Goal: Task Accomplishment & Management: Use online tool/utility

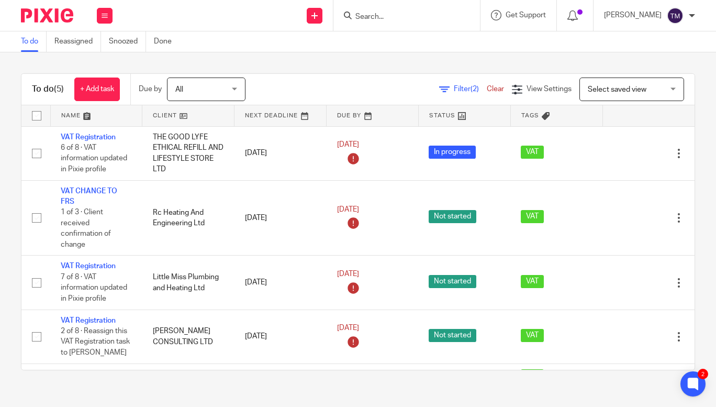
scroll to position [44, 0]
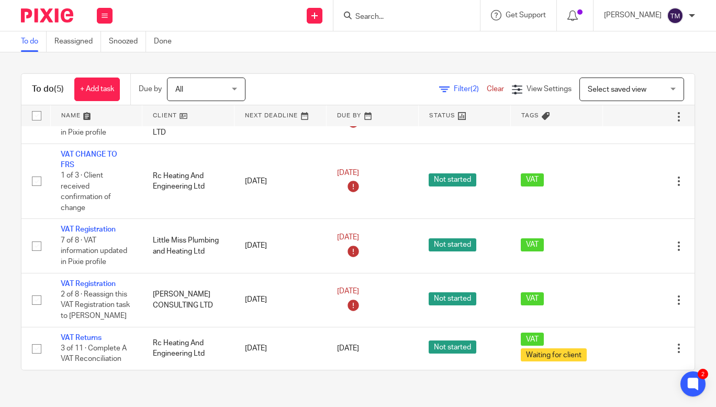
click at [400, 16] on input "Search" at bounding box center [401, 17] width 94 height 9
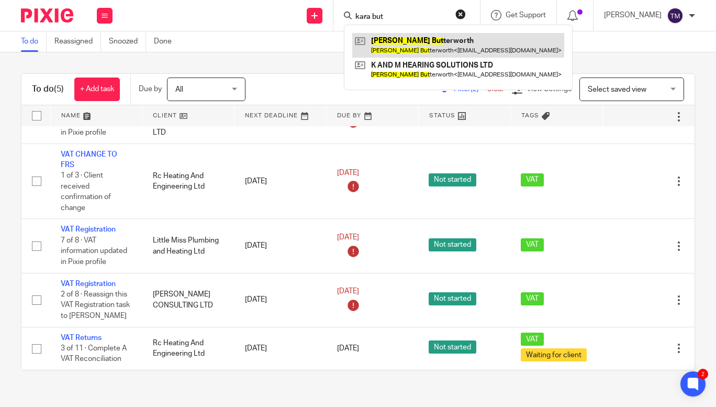
type input "kara but"
click at [411, 44] on link at bounding box center [458, 45] width 212 height 24
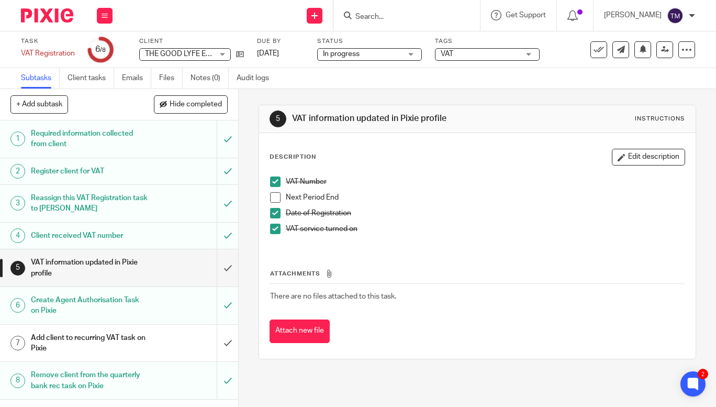
click at [385, 14] on input "Search" at bounding box center [401, 17] width 94 height 9
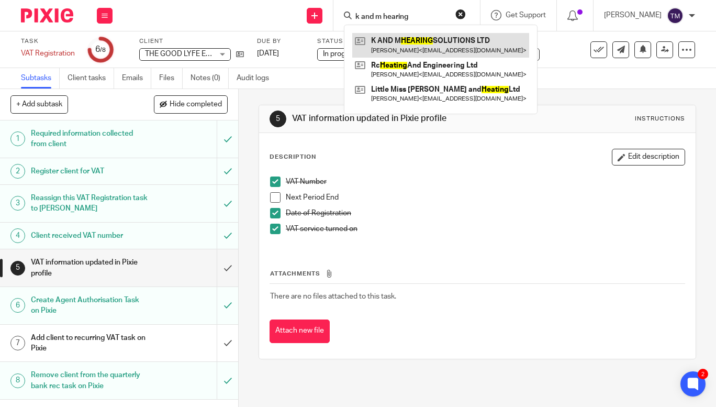
type input "k and m hearing"
click at [409, 45] on link at bounding box center [440, 45] width 177 height 24
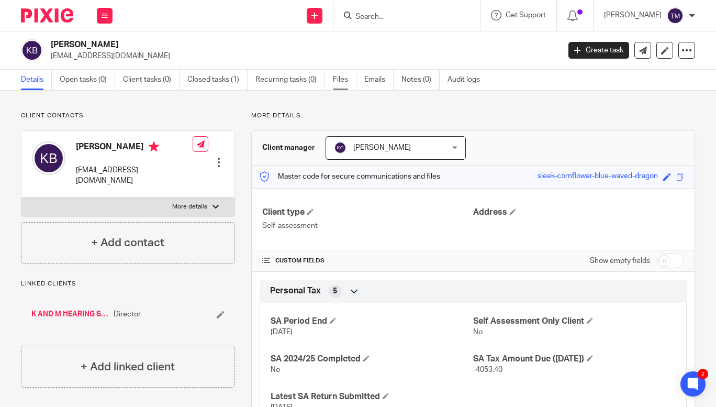
click at [341, 77] on link "Files" at bounding box center [345, 80] width 24 height 20
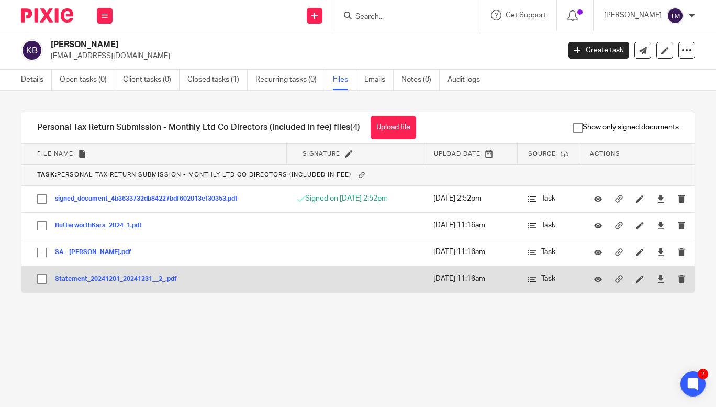
click at [119, 278] on button "Statement_20241201_20241231__2_.pdf" at bounding box center [120, 278] width 130 height 7
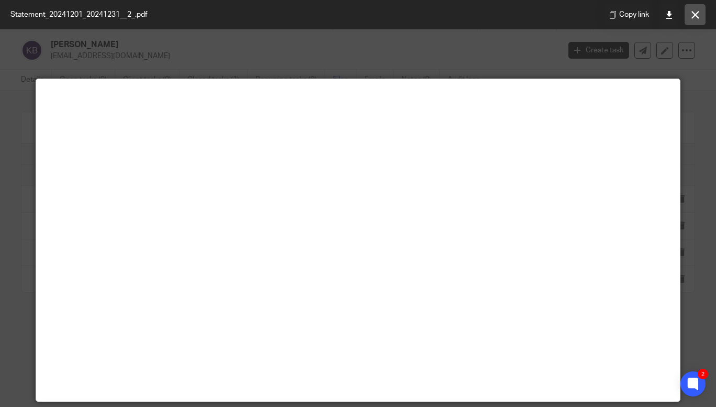
click at [691, 15] on icon at bounding box center [695, 15] width 8 height 8
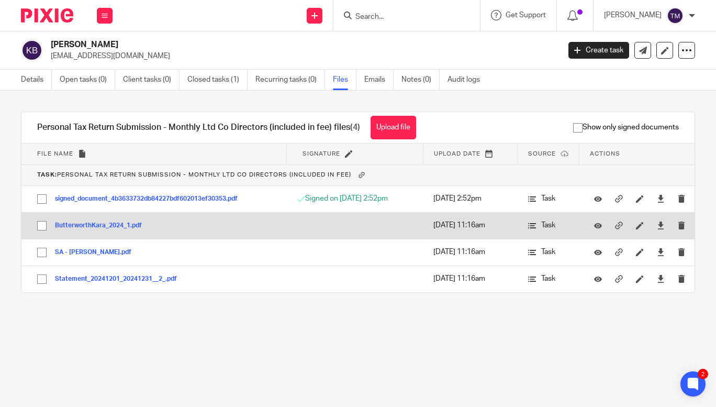
click at [96, 224] on button "ButterworthKara_2024_1.pdf" at bounding box center [102, 225] width 95 height 7
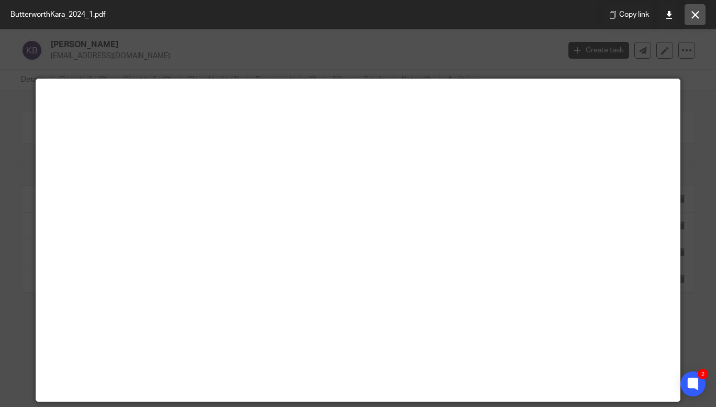
click at [694, 18] on icon at bounding box center [695, 15] width 8 height 8
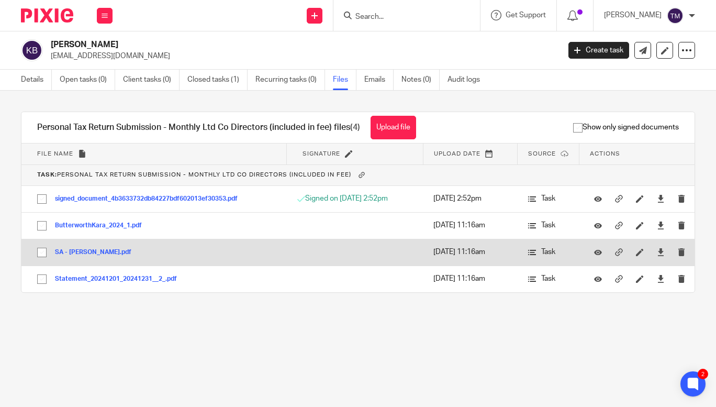
click at [78, 251] on button "SA - Kara Butterworth.pdf" at bounding box center [97, 252] width 84 height 7
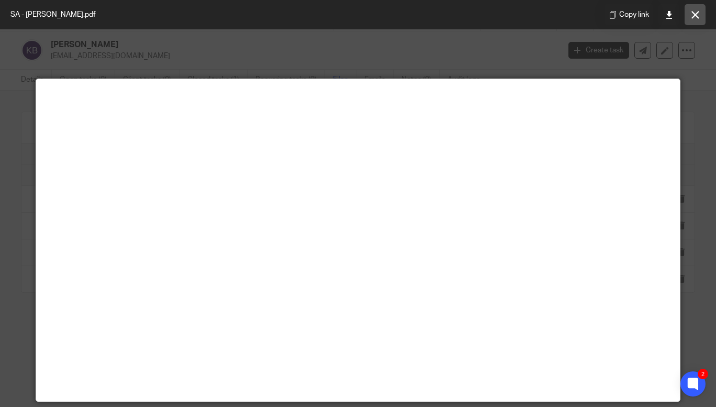
click at [690, 13] on button at bounding box center [694, 14] width 21 height 21
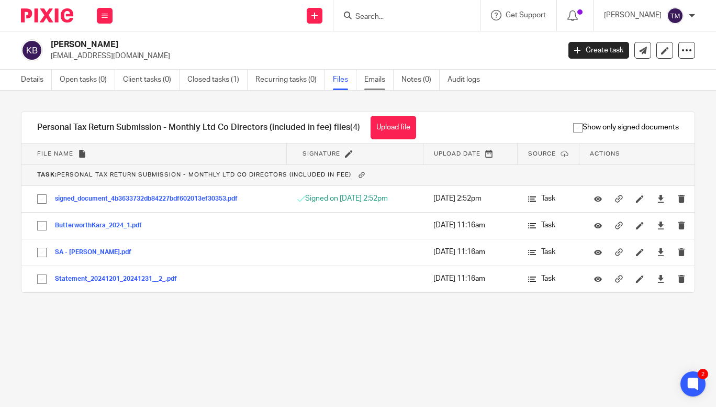
click at [375, 75] on link "Emails" at bounding box center [378, 80] width 29 height 20
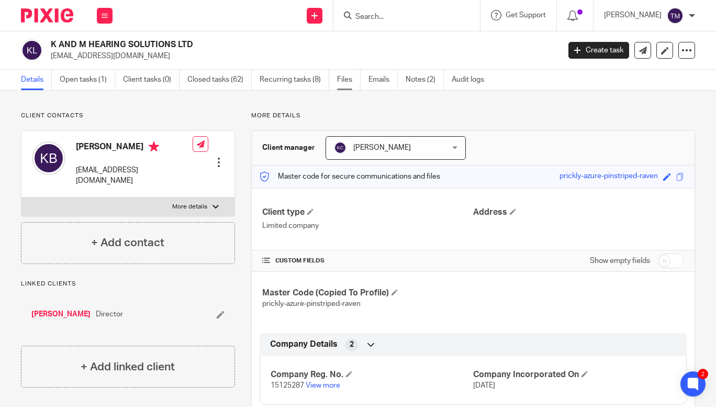
click at [344, 76] on link "Files" at bounding box center [349, 80] width 24 height 20
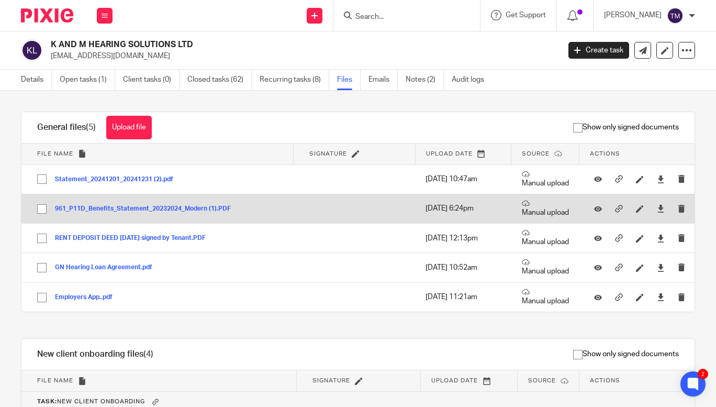
click at [211, 207] on button "961_P11D_Benefits_Statement_20232024_Modern (1).PDF" at bounding box center [147, 208] width 184 height 7
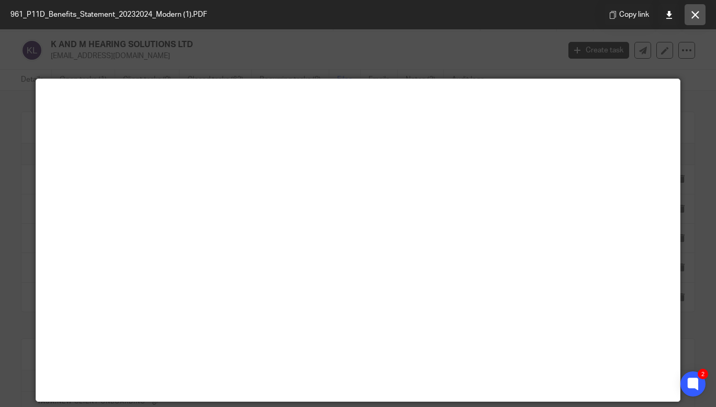
click at [693, 14] on icon at bounding box center [695, 15] width 8 height 8
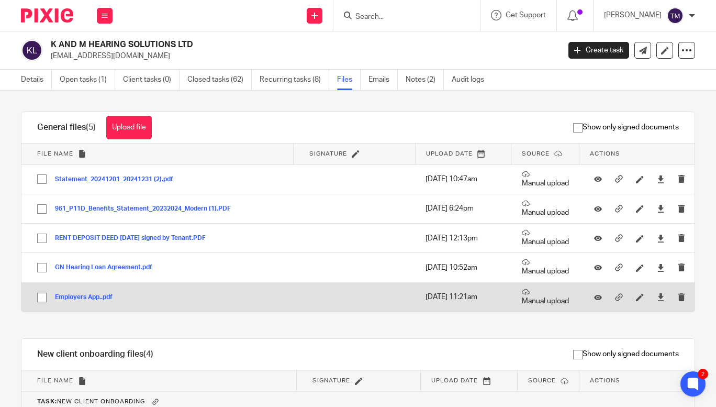
click at [96, 296] on button "Employers App..pdf" at bounding box center [87, 297] width 65 height 7
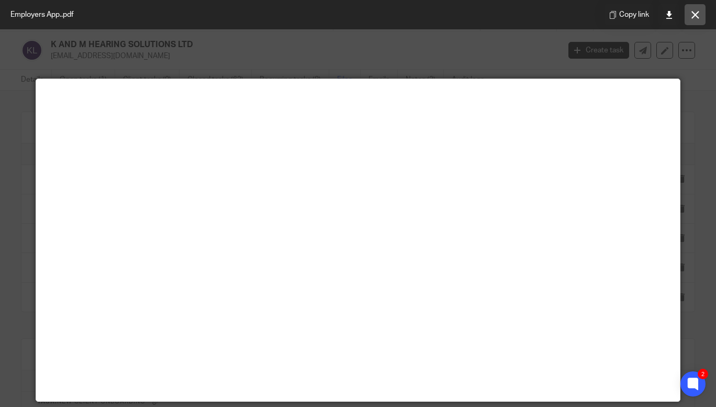
click at [698, 12] on icon at bounding box center [695, 15] width 8 height 8
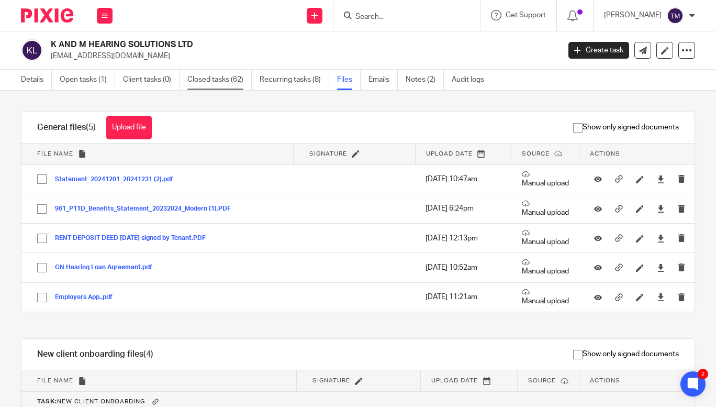
click at [218, 74] on link "Closed tasks (62)" at bounding box center [219, 80] width 64 height 20
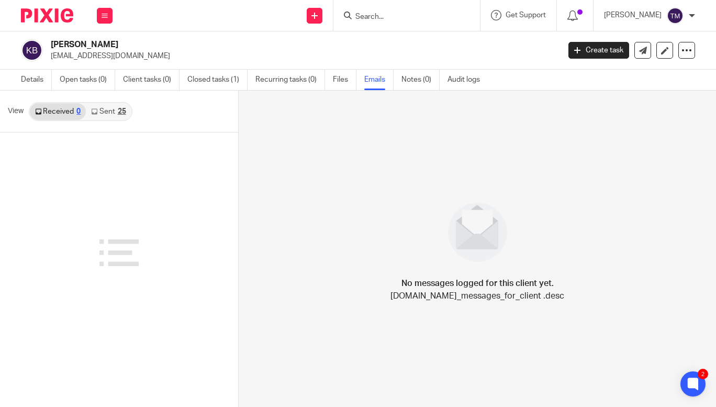
click at [112, 115] on link "Sent 25" at bounding box center [108, 111] width 45 height 17
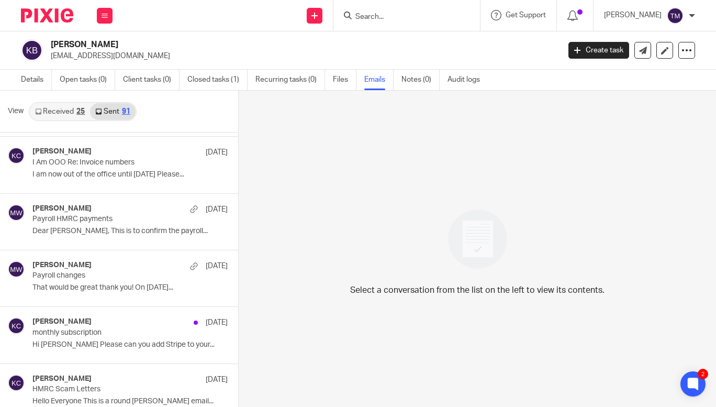
scroll to position [4858, 0]
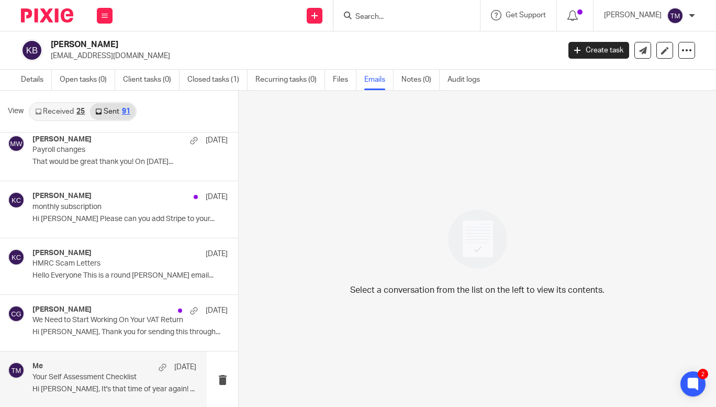
click at [117, 374] on p "Your Self Assessment Checklist" at bounding box center [97, 377] width 131 height 9
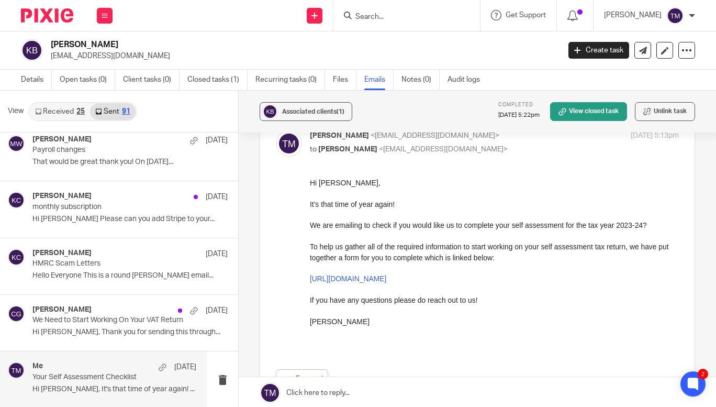
scroll to position [47, 0]
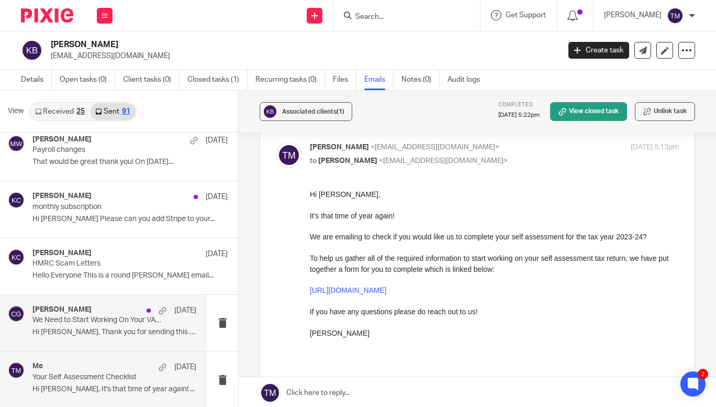
click at [88, 324] on div "Charley Godfrey 9 Jan We Need to Start Working On Your VAT Return Hi Kara, Than…" at bounding box center [114, 322] width 164 height 35
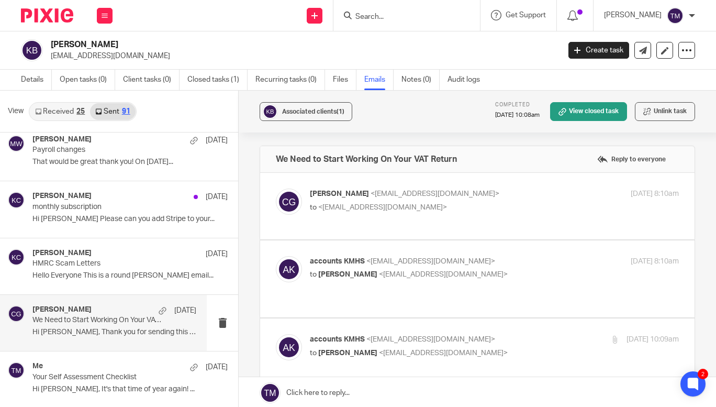
scroll to position [0, 0]
click at [503, 190] on p "Charley Godfrey <charley@karaccounts.com>" at bounding box center [433, 193] width 246 height 11
checkbox input "true"
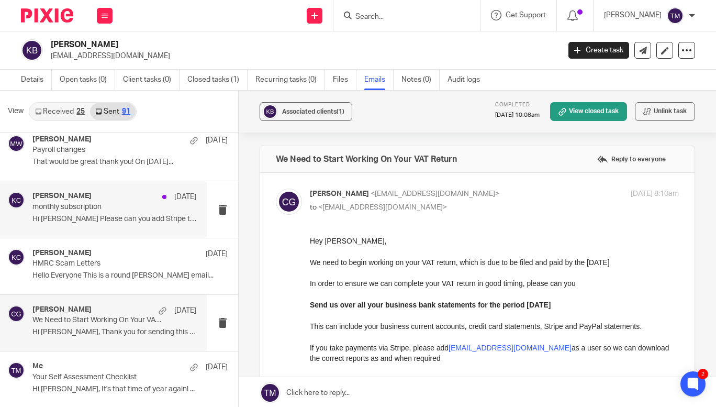
click at [132, 209] on p "monthly subscription" at bounding box center [97, 207] width 131 height 9
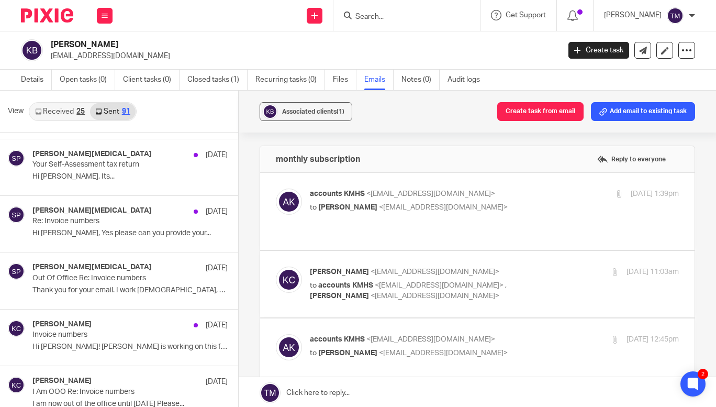
scroll to position [4482, 0]
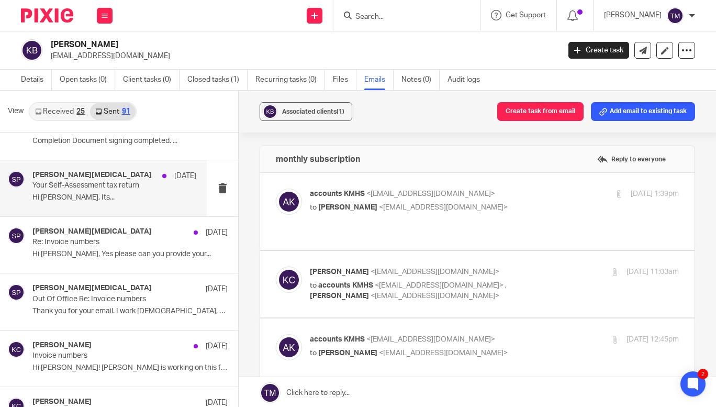
click at [95, 195] on p "Hi Kara, Its..." at bounding box center [114, 197] width 164 height 9
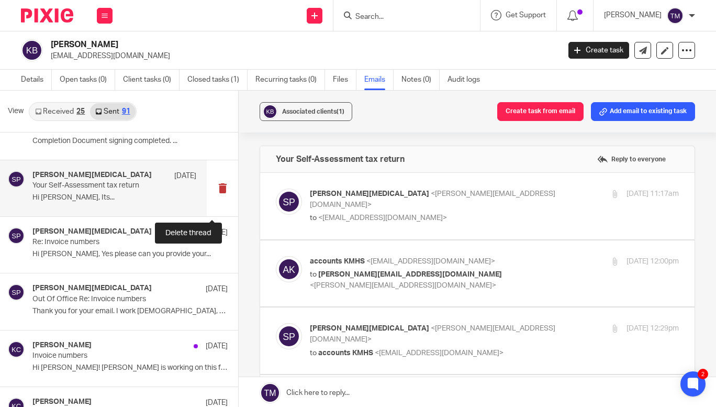
scroll to position [0, 0]
click at [500, 187] on label at bounding box center [477, 206] width 434 height 66
click at [276, 188] on input "checkbox" at bounding box center [275, 188] width 1 height 1
checkbox input "true"
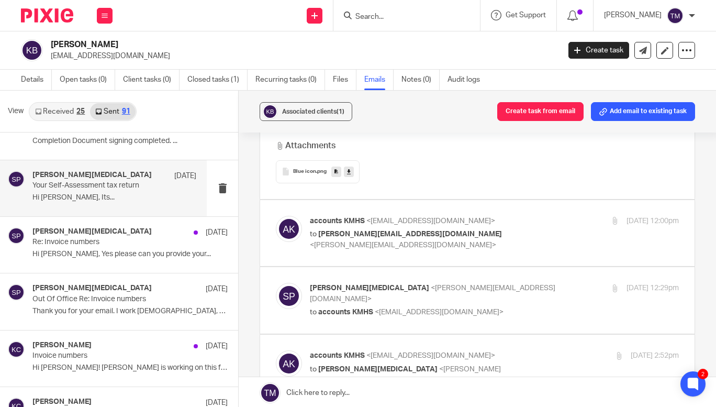
scroll to position [645, 0]
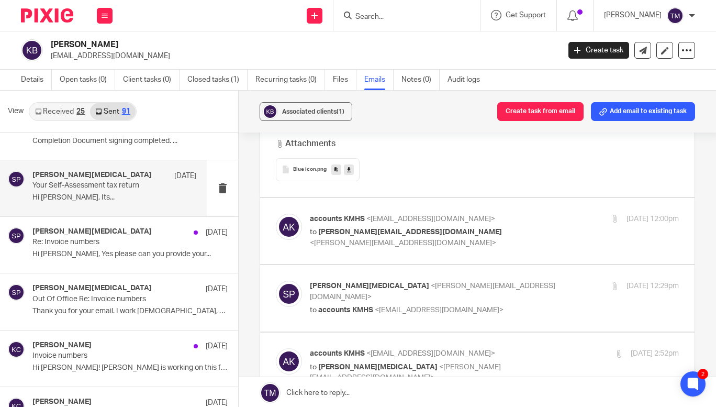
click at [537, 227] on p "to stacey@karaccounts.com <stacey@karaccounts.com>" at bounding box center [433, 237] width 246 height 21
checkbox input "true"
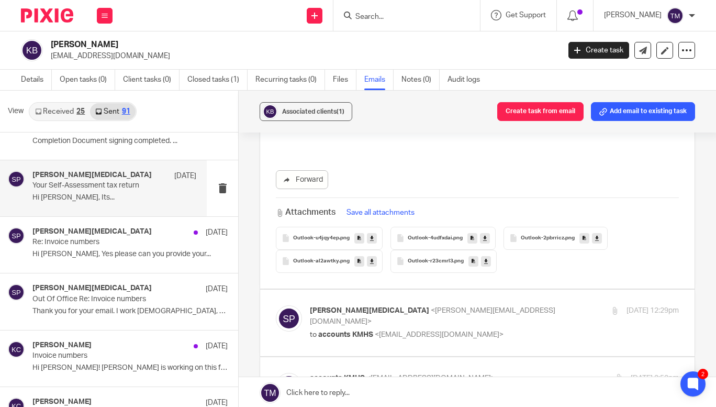
scroll to position [1537, 0]
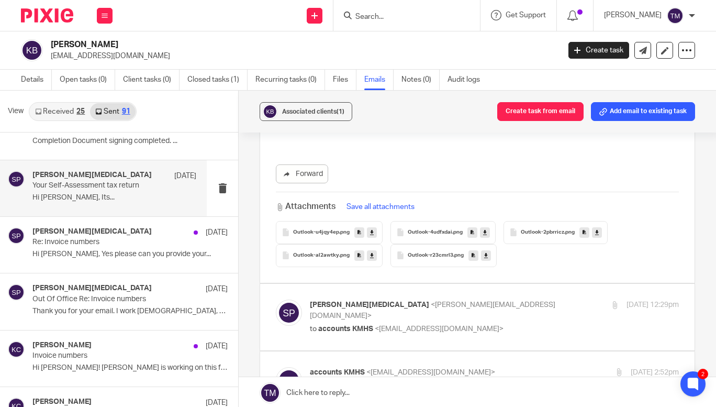
click at [530, 284] on label at bounding box center [477, 317] width 434 height 66
click at [276, 299] on input "checkbox" at bounding box center [275, 299] width 1 height 1
checkbox input "true"
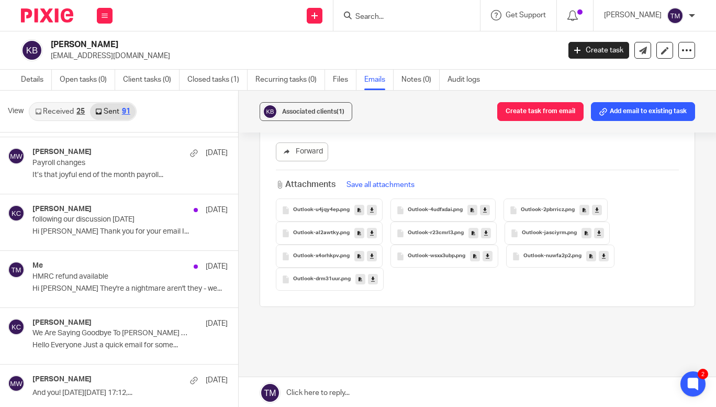
scroll to position [3833, 0]
click at [30, 75] on link "Details" at bounding box center [36, 80] width 31 height 20
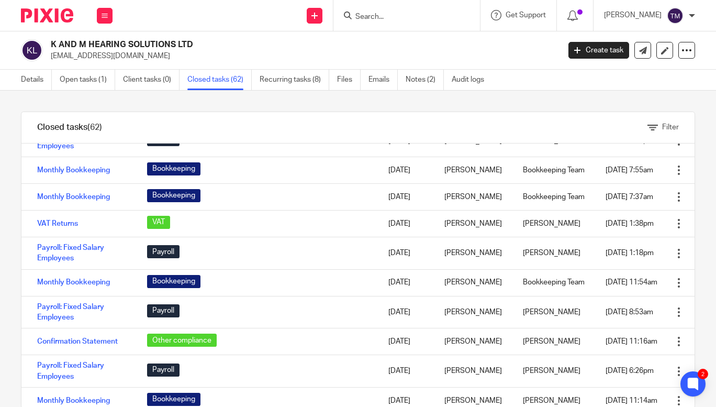
scroll to position [749, 0]
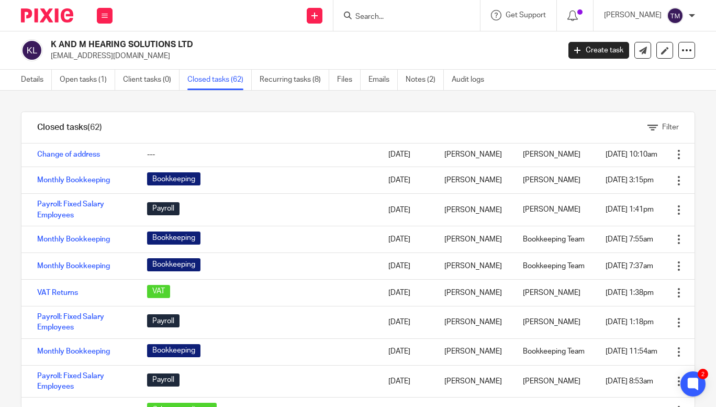
click at [65, 75] on link "Payroll: Fixed Salary Employees" at bounding box center [70, 67] width 67 height 18
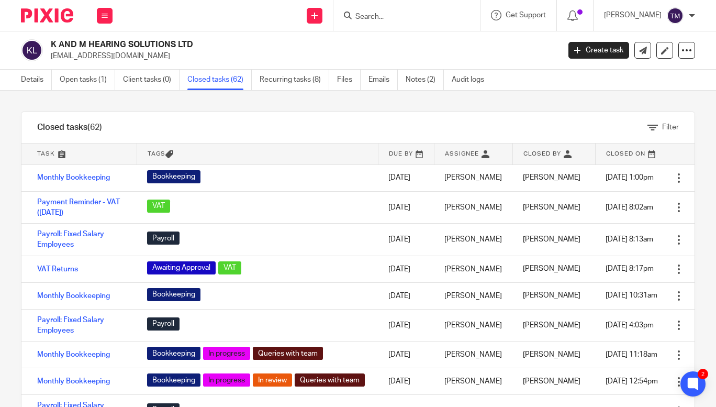
click at [414, 20] on input "Search" at bounding box center [401, 17] width 94 height 9
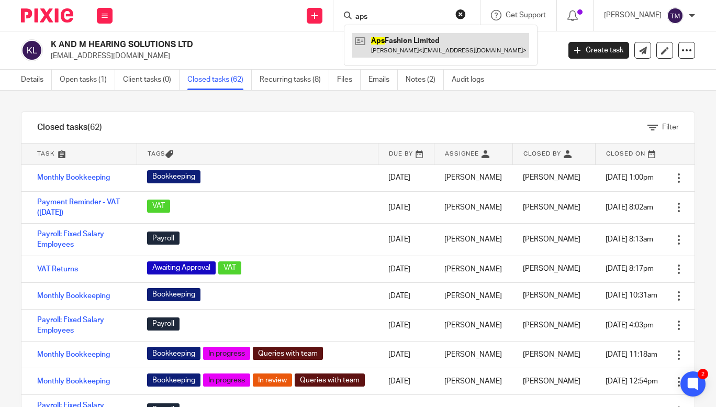
type input "aps"
click at [414, 43] on link at bounding box center [440, 45] width 177 height 24
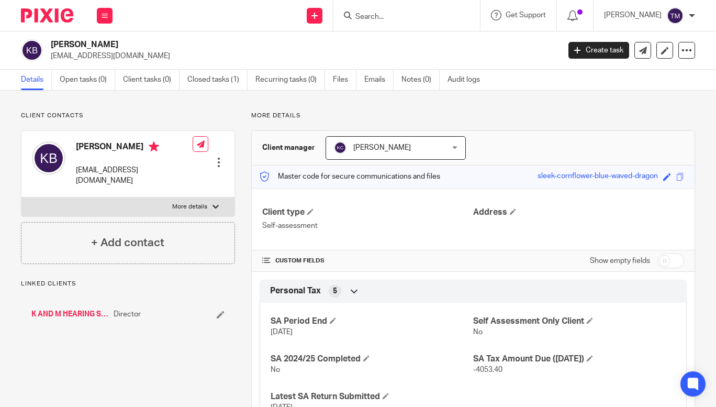
click at [195, 206] on p "More details" at bounding box center [189, 207] width 35 height 8
click at [21, 197] on input "More details" at bounding box center [21, 197] width 1 height 1
checkbox input "true"
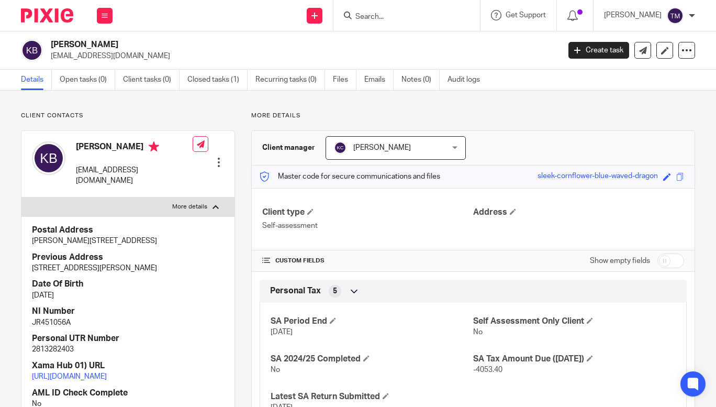
click at [59, 321] on p "JR451056A" at bounding box center [128, 322] width 192 height 10
copy p "JR451056A"
drag, startPoint x: 348, startPoint y: 2, endPoint x: 311, endPoint y: 26, distance: 44.6
drag, startPoint x: 311, startPoint y: 26, endPoint x: 248, endPoint y: 52, distance: 68.3
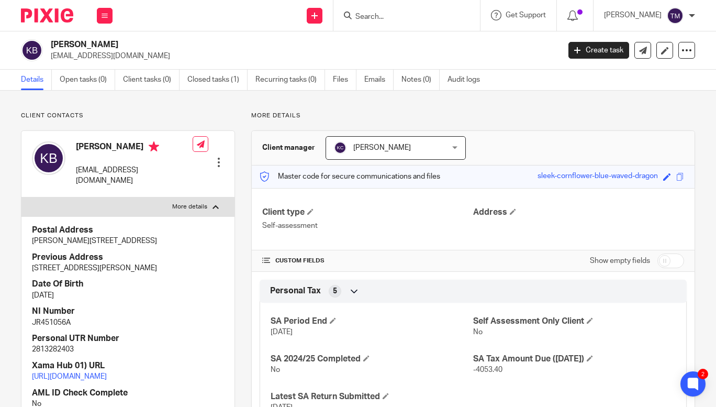
drag, startPoint x: 248, startPoint y: 52, endPoint x: 261, endPoint y: 37, distance: 19.7
click at [261, 37] on div "Kara Butterworth accounts@kmhearingsolutions.co.uk Create task Update from Comp…" at bounding box center [358, 50] width 716 height 38
click at [340, 78] on link "Files" at bounding box center [345, 80] width 24 height 20
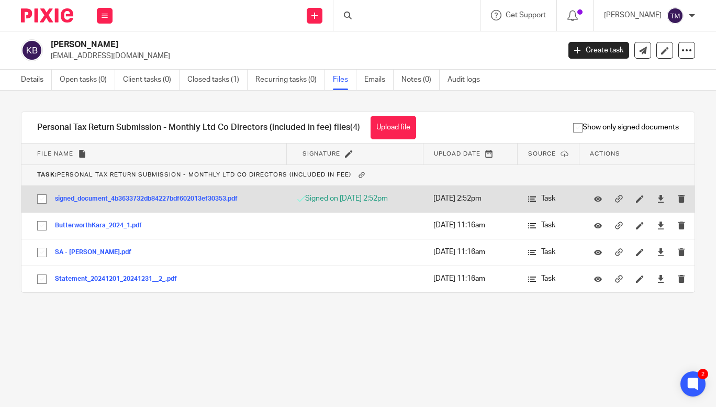
click at [127, 197] on button "signed_document_4b3633732db84227bdf602013ef30353.pdf" at bounding box center [150, 198] width 190 height 7
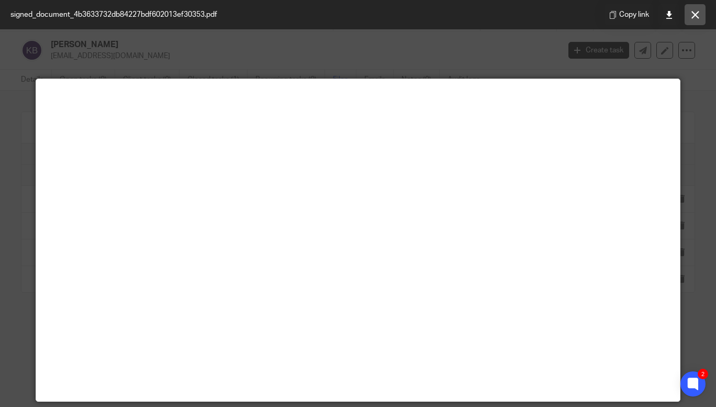
click at [695, 17] on icon at bounding box center [695, 15] width 8 height 8
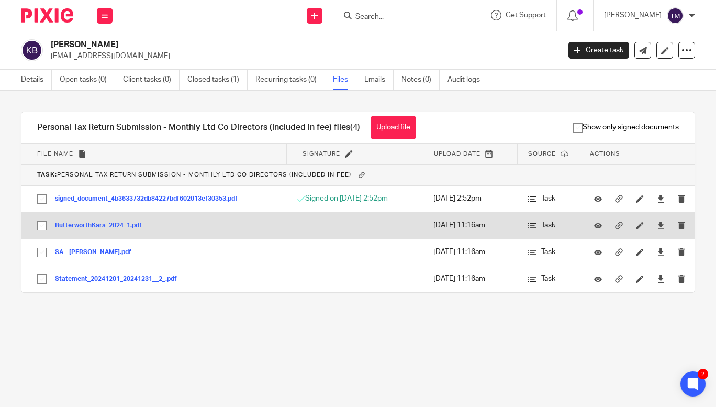
click at [107, 224] on button "ButterworthKara_2024_1.pdf" at bounding box center [102, 225] width 95 height 7
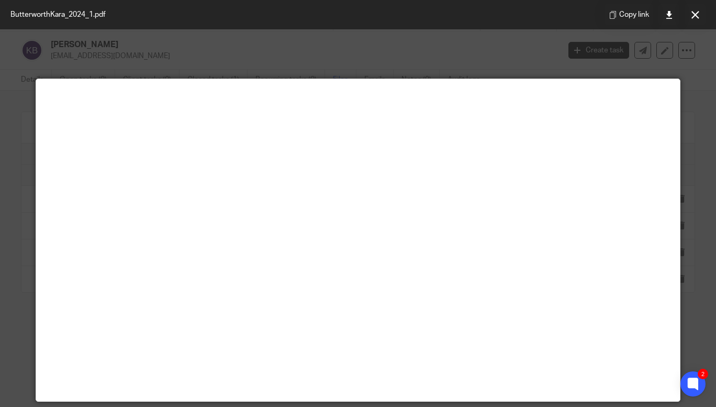
click at [697, 15] on icon at bounding box center [695, 15] width 8 height 8
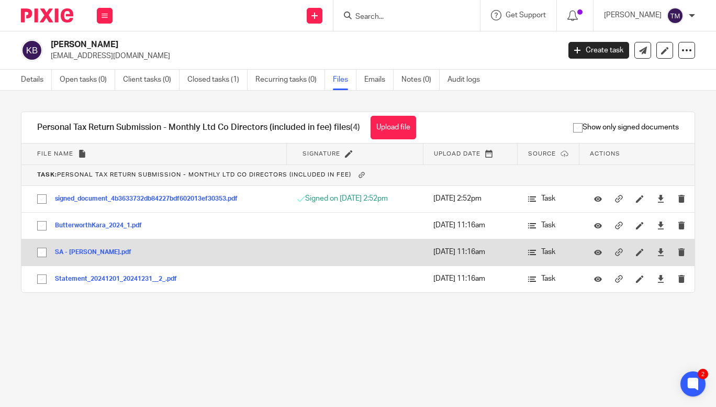
click at [115, 253] on button "SA - [PERSON_NAME].pdf" at bounding box center [97, 252] width 84 height 7
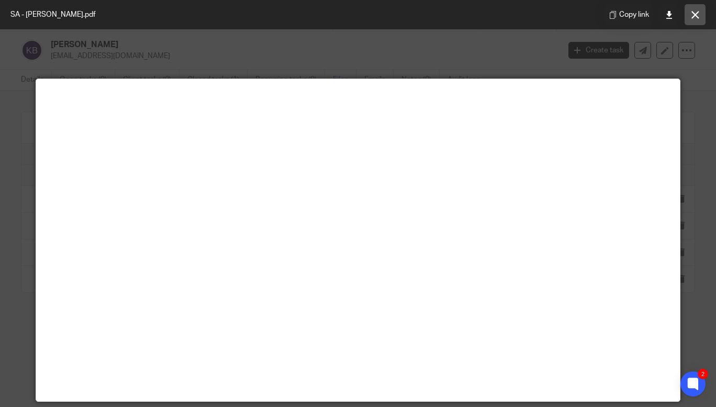
click at [694, 15] on icon at bounding box center [695, 15] width 8 height 8
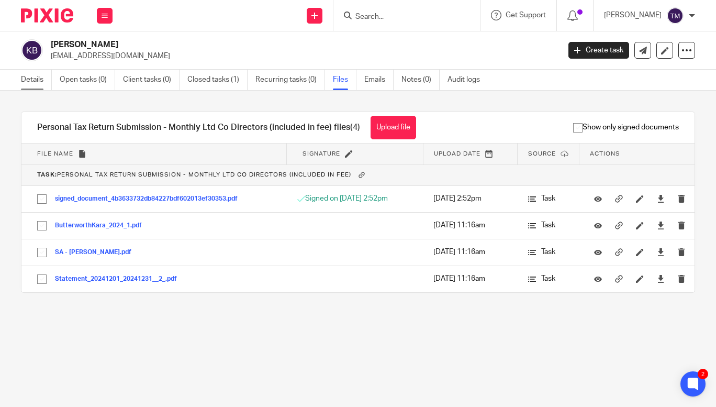
click at [39, 81] on link "Details" at bounding box center [36, 80] width 31 height 20
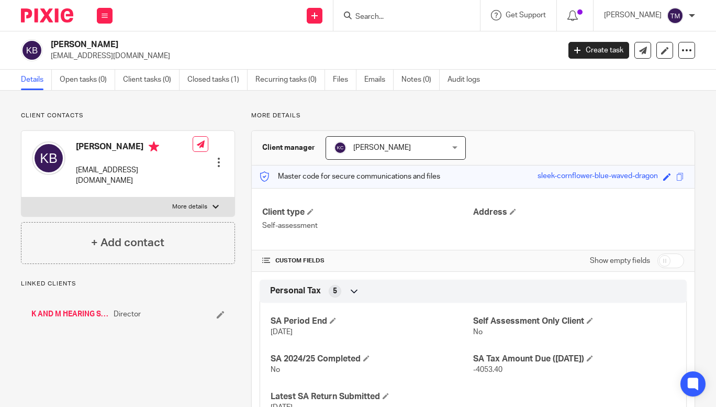
click at [185, 204] on p "More details" at bounding box center [189, 207] width 35 height 8
click at [21, 197] on input "More details" at bounding box center [21, 197] width 1 height 1
checkbox input "true"
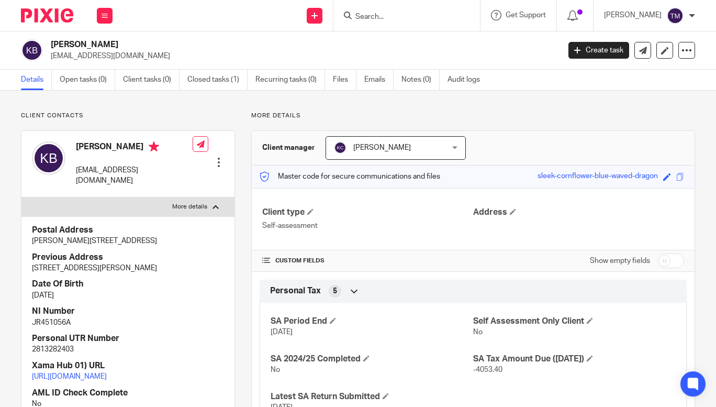
click at [59, 322] on p "JR451056A" at bounding box center [128, 322] width 192 height 10
copy p "JR451056A"
click at [349, 80] on link "Files" at bounding box center [345, 80] width 24 height 20
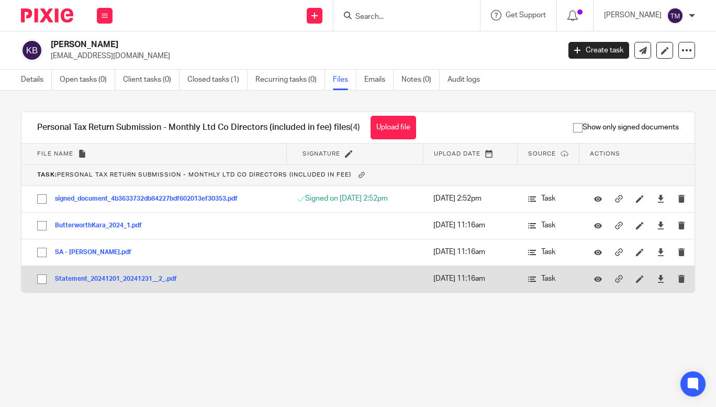
click at [106, 277] on button "Statement_20241201_20241231__2_.pdf" at bounding box center [120, 278] width 130 height 7
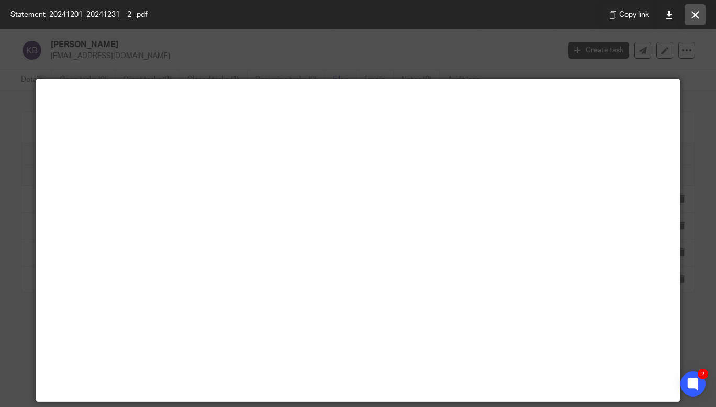
click at [688, 15] on button at bounding box center [694, 14] width 21 height 21
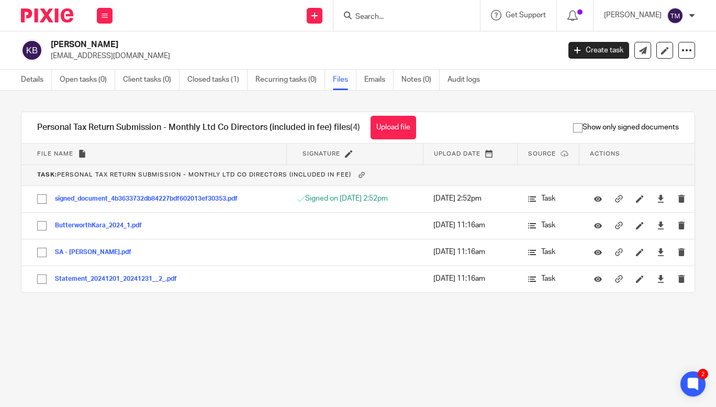
click at [387, 13] on input "Search" at bounding box center [401, 17] width 94 height 9
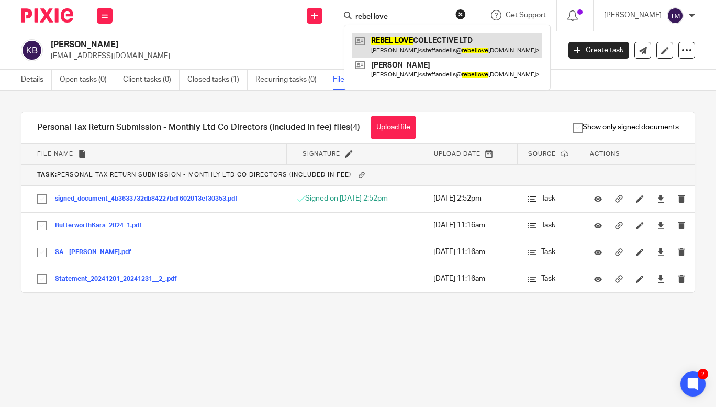
type input "rebel love"
click at [427, 48] on link at bounding box center [447, 45] width 190 height 24
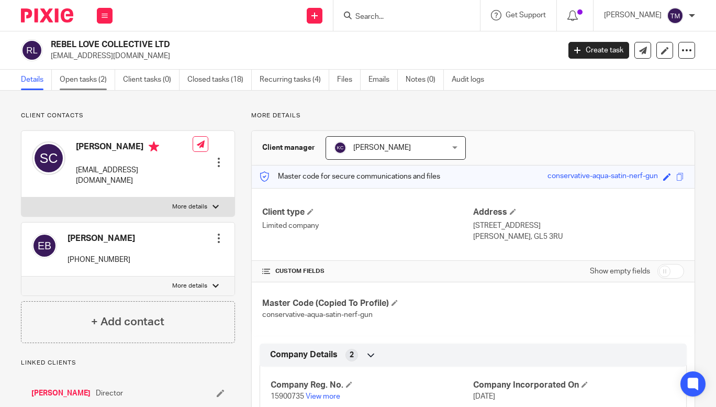
click at [81, 84] on link "Open tasks (2)" at bounding box center [87, 80] width 55 height 20
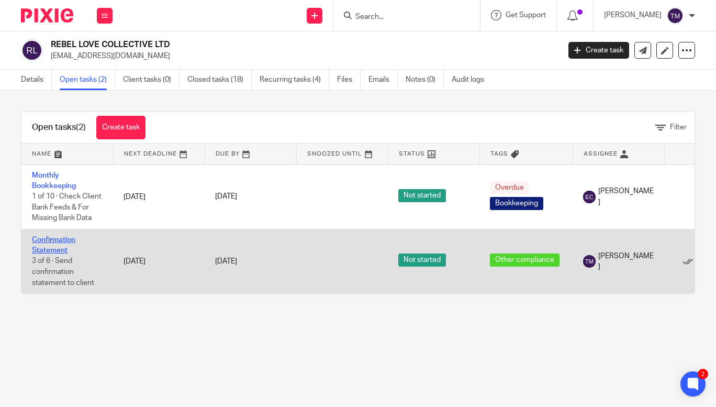
click at [48, 238] on link "Confirmation Statement" at bounding box center [53, 245] width 43 height 18
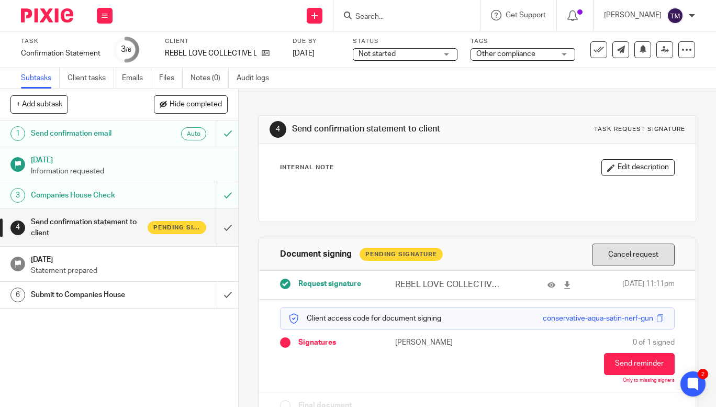
click at [631, 258] on button "Cancel request" at bounding box center [633, 254] width 83 height 23
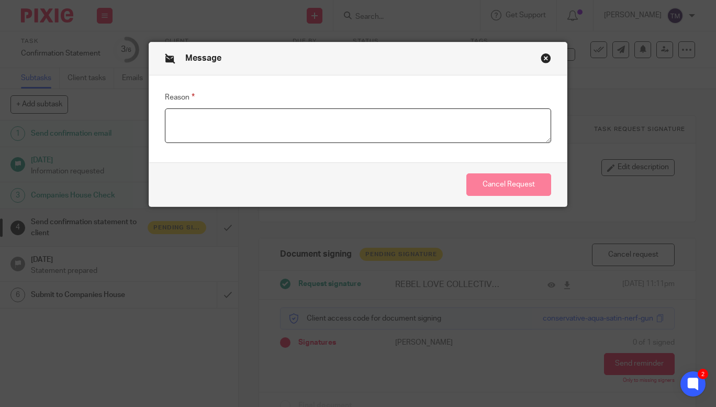
click at [419, 122] on textarea "Reason" at bounding box center [358, 125] width 386 height 35
type textarea "Amended statement"
click at [498, 182] on button "Cancel Request" at bounding box center [508, 184] width 85 height 23
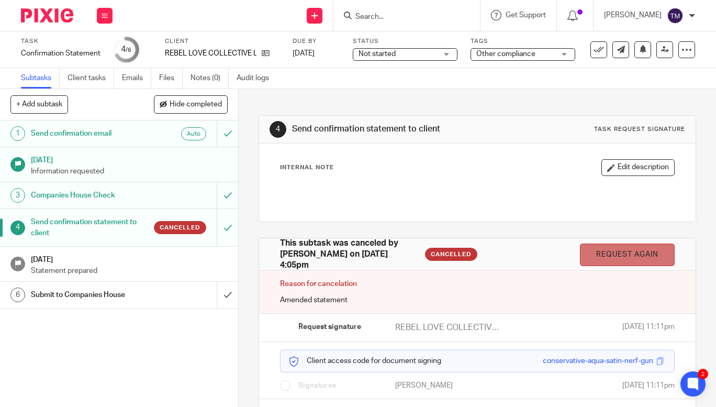
click at [603, 249] on link "Request again" at bounding box center [627, 254] width 95 height 23
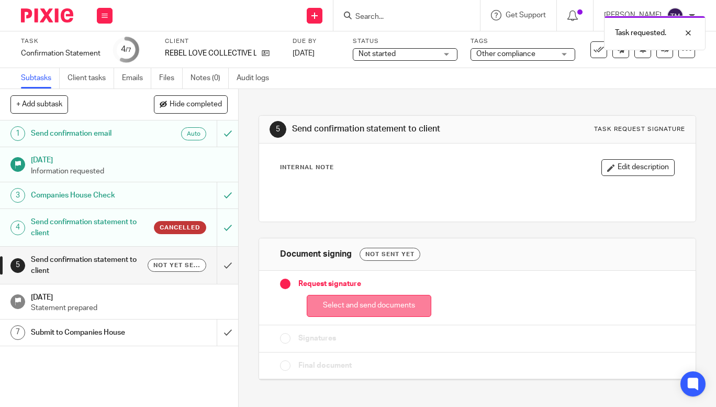
click at [375, 303] on button "Select and send documents" at bounding box center [369, 306] width 125 height 23
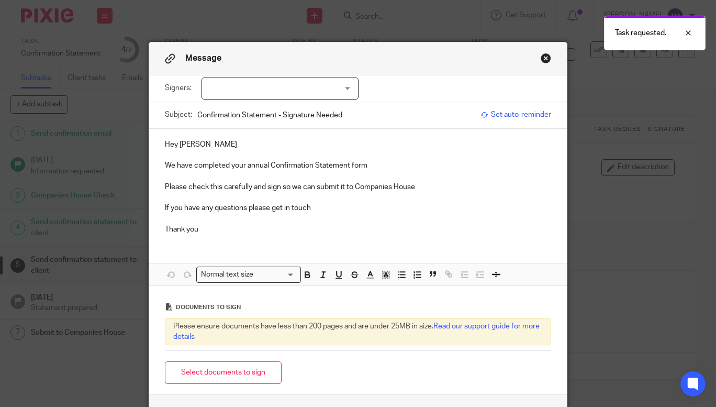
click at [332, 90] on div at bounding box center [279, 88] width 157 height 22
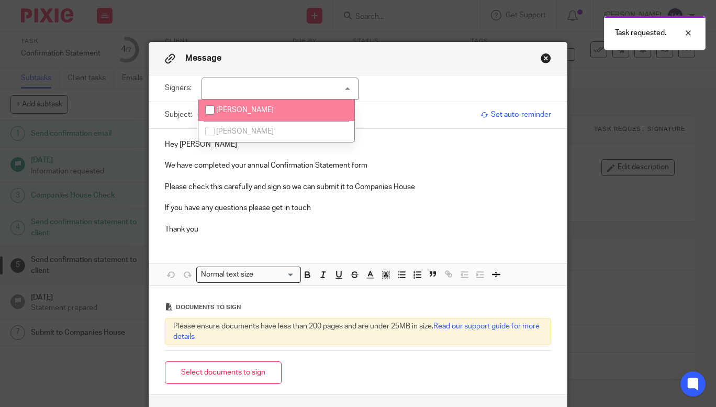
click at [284, 115] on li "[PERSON_NAME]" at bounding box center [276, 109] width 156 height 21
checkbox input "true"
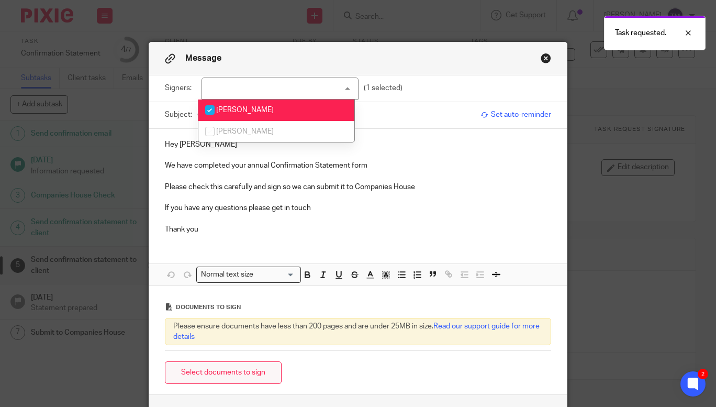
click at [235, 371] on button "Select documents to sign" at bounding box center [223, 372] width 117 height 23
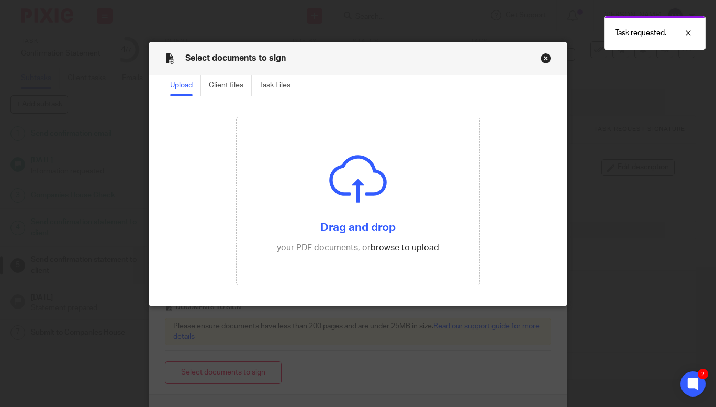
click at [179, 92] on div "Upload" at bounding box center [185, 85] width 31 height 20
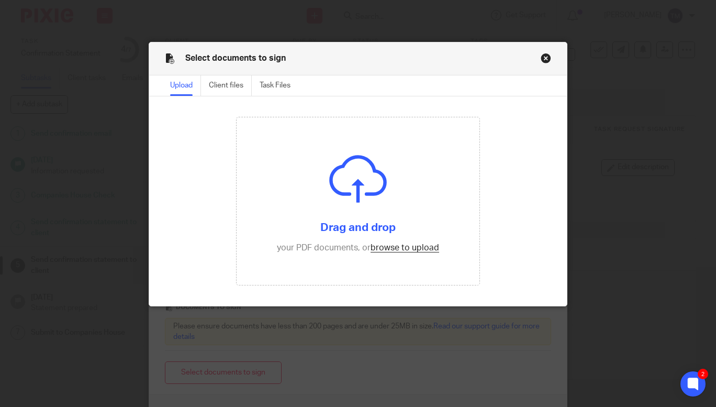
click at [177, 87] on div "Upload" at bounding box center [185, 85] width 31 height 20
click at [180, 86] on div "Upload" at bounding box center [185, 85] width 31 height 20
click at [395, 244] on input "file" at bounding box center [358, 200] width 243 height 167
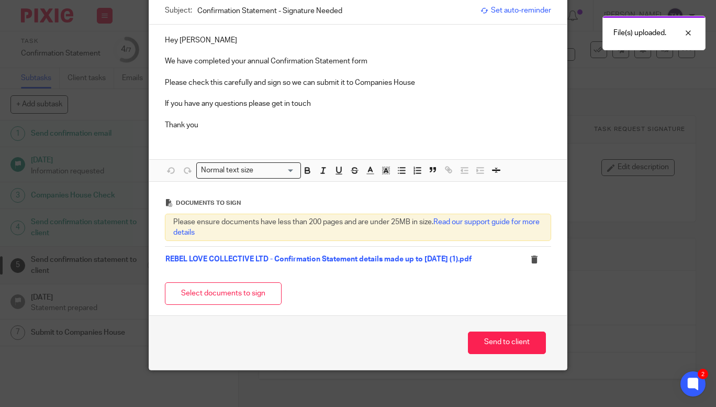
scroll to position [109, 0]
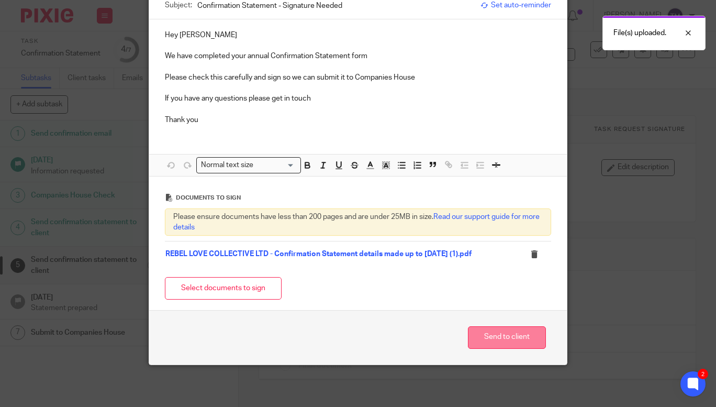
click at [480, 337] on button "Send to client" at bounding box center [507, 337] width 78 height 23
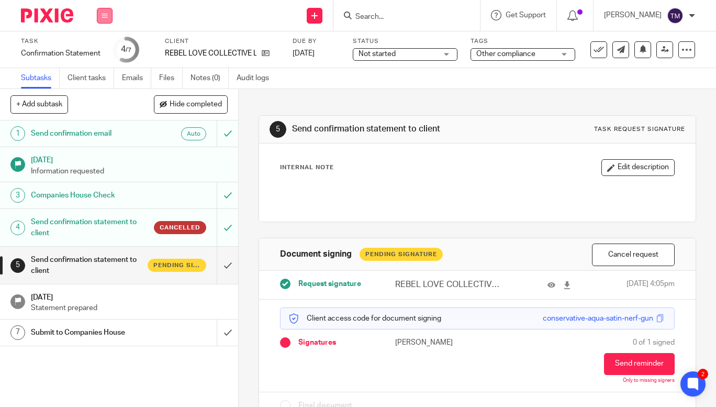
click at [105, 21] on button at bounding box center [105, 16] width 16 height 16
click at [108, 50] on link "Work" at bounding box center [100, 48] width 18 height 7
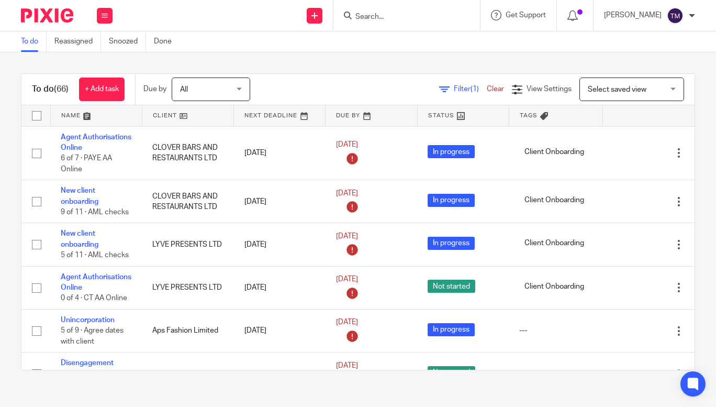
click at [439, 93] on div "Filter (1) Clear" at bounding box center [475, 89] width 73 height 11
click at [454, 90] on span "Filter (1)" at bounding box center [470, 88] width 33 height 7
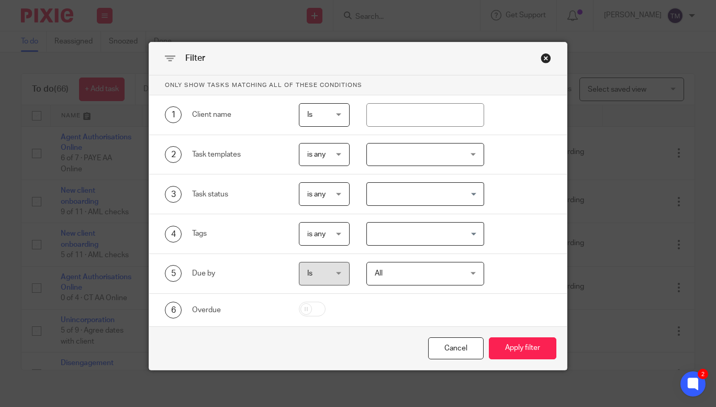
click at [436, 165] on div at bounding box center [425, 155] width 118 height 24
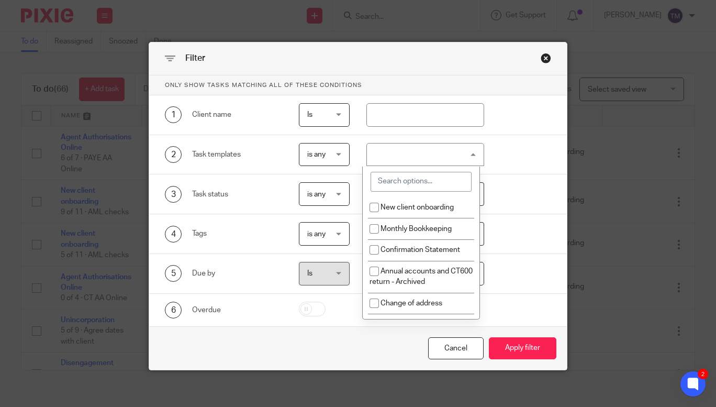
click at [432, 180] on input "search" at bounding box center [420, 182] width 101 height 20
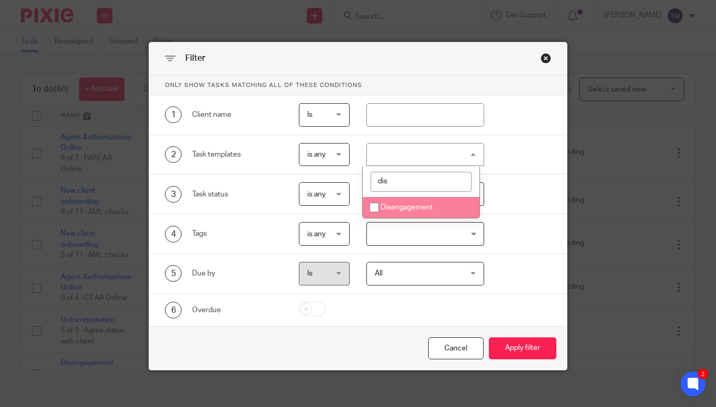
type input "dis"
click at [397, 212] on li "Disengagement" at bounding box center [421, 207] width 117 height 21
checkbox input "true"
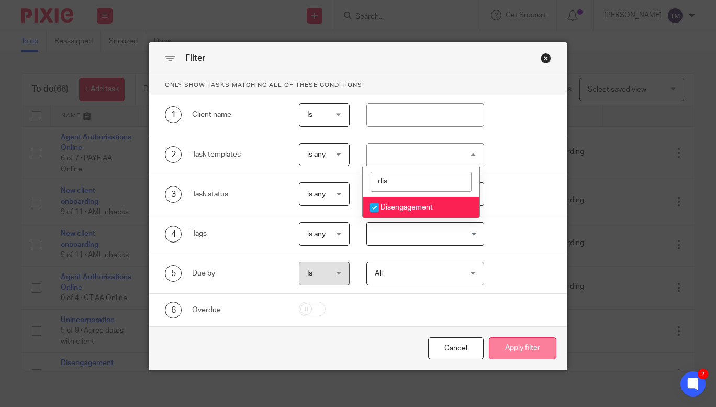
click at [532, 344] on button "Apply filter" at bounding box center [523, 348] width 68 height 23
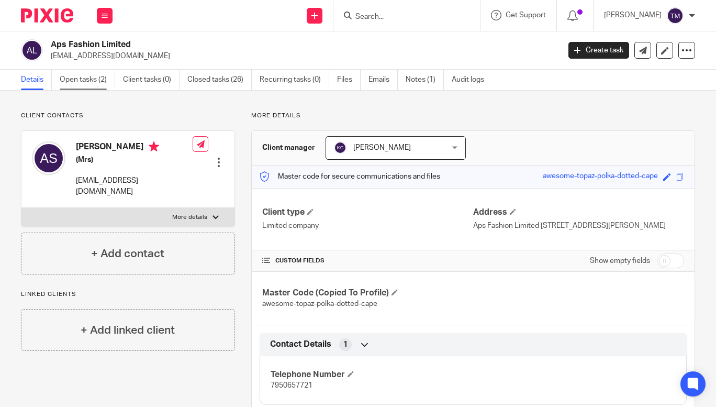
click at [90, 79] on link "Open tasks (2)" at bounding box center [87, 80] width 55 height 20
